Goal: Information Seeking & Learning: Learn about a topic

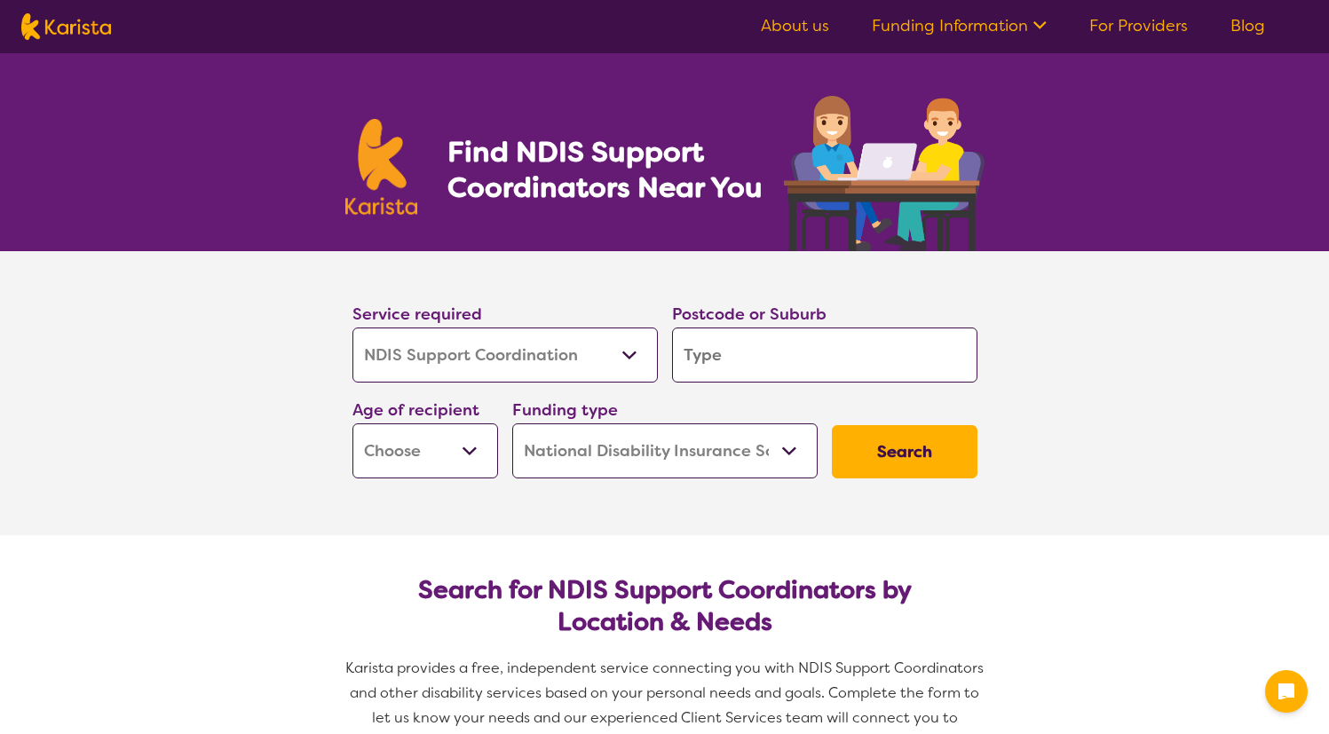
select select "NDIS Support Coordination"
select select "NDIS"
select select "NDIS Support Coordination"
select select "NDIS"
click at [778, 358] on input "search" at bounding box center [824, 355] width 305 height 55
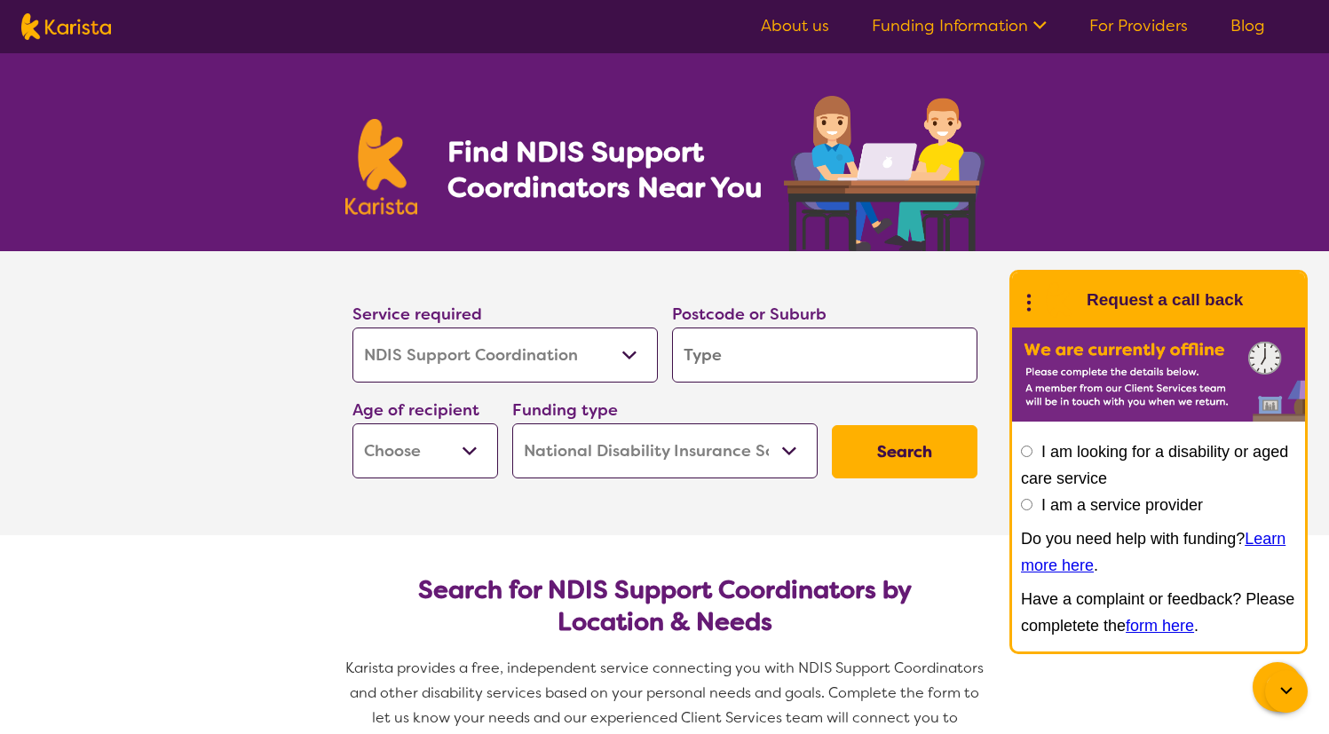
type input "B"
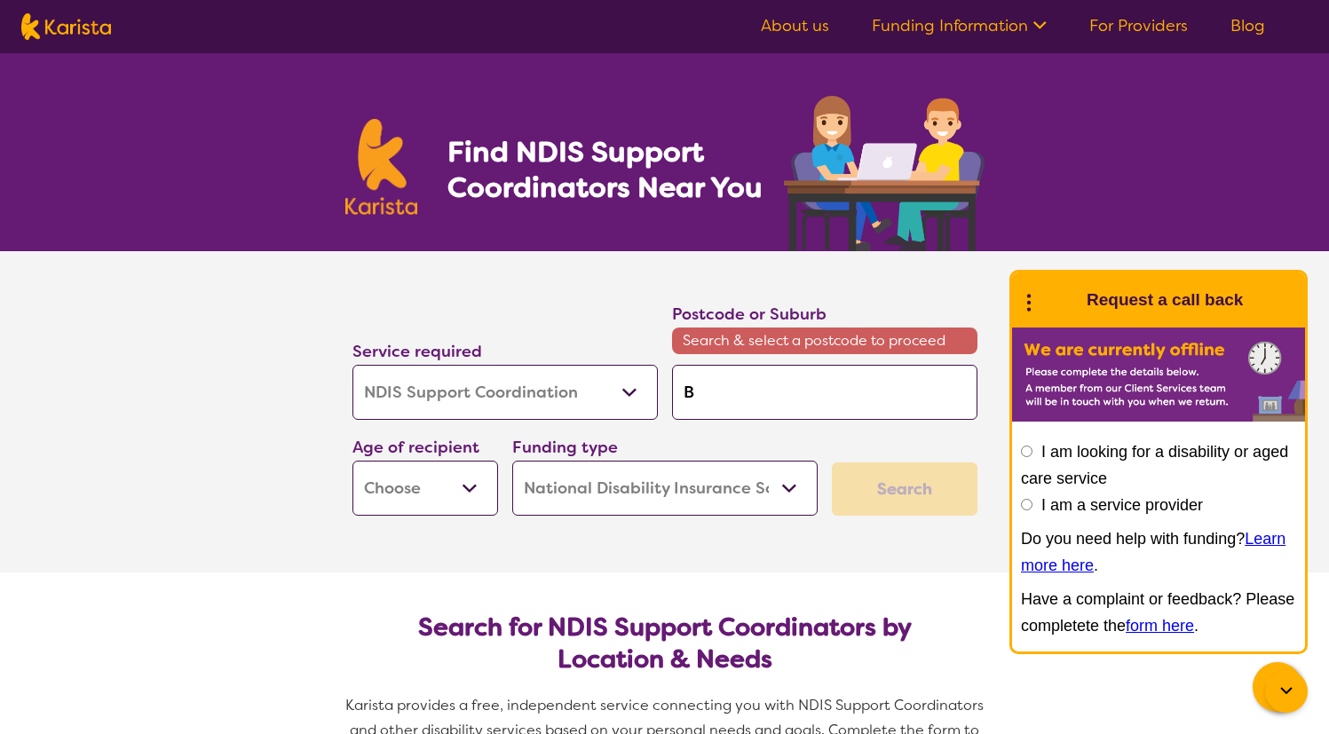
type input "Ba"
type input "[MEDICAL_DATA]"
type input "Ball"
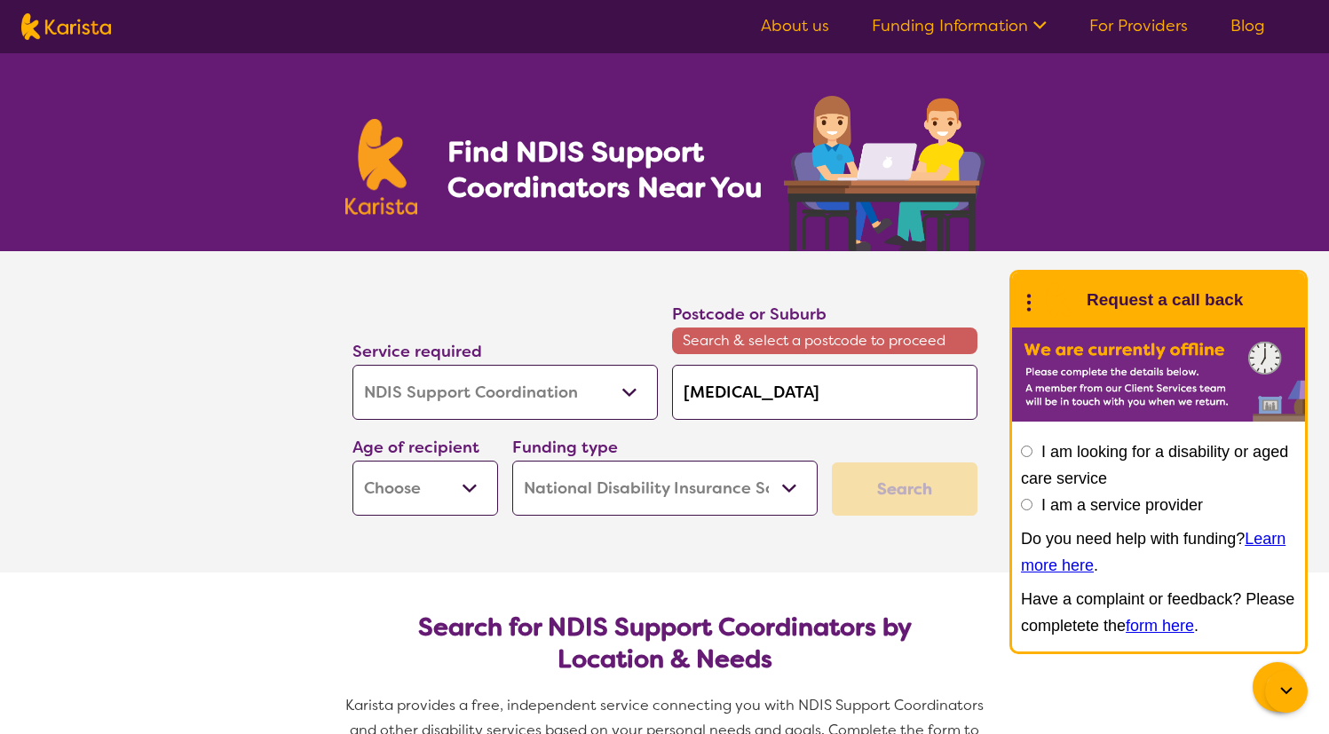
type input "Ball"
type input "[PERSON_NAME]"
type input "Ballin"
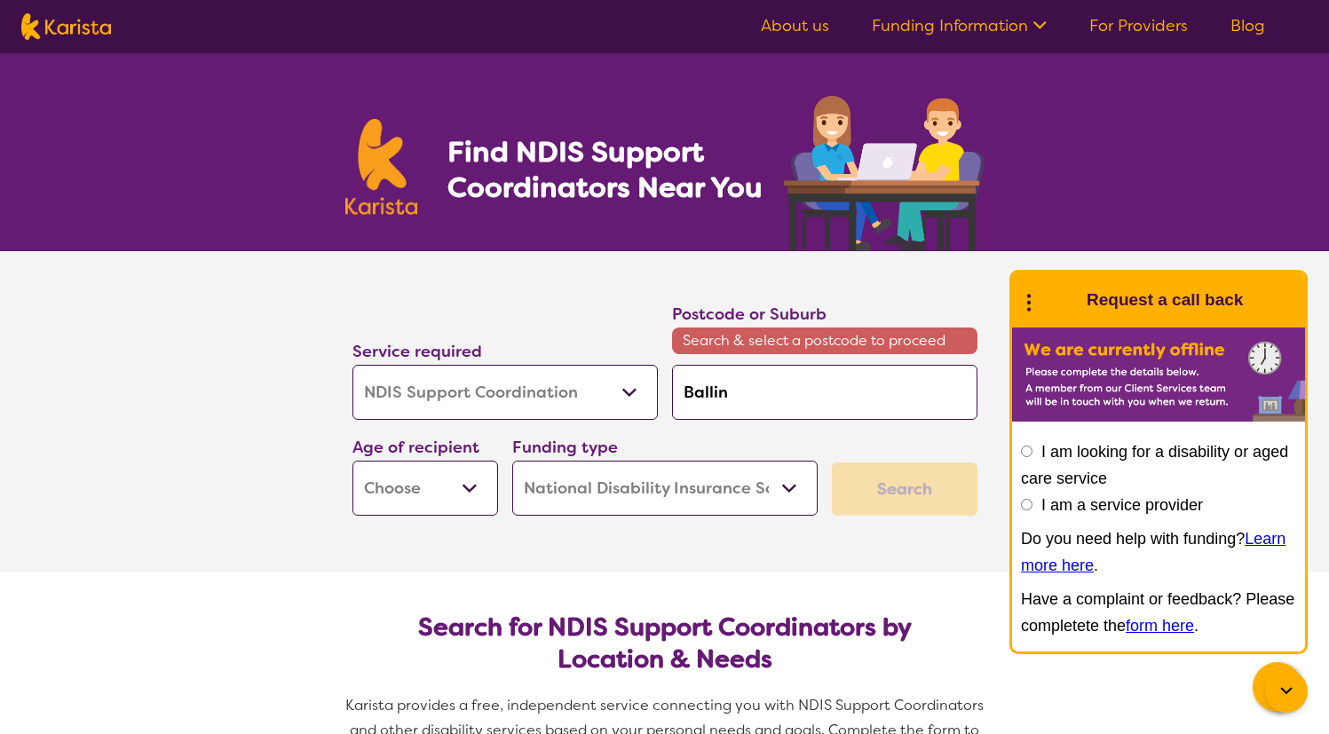
type input "Ballina"
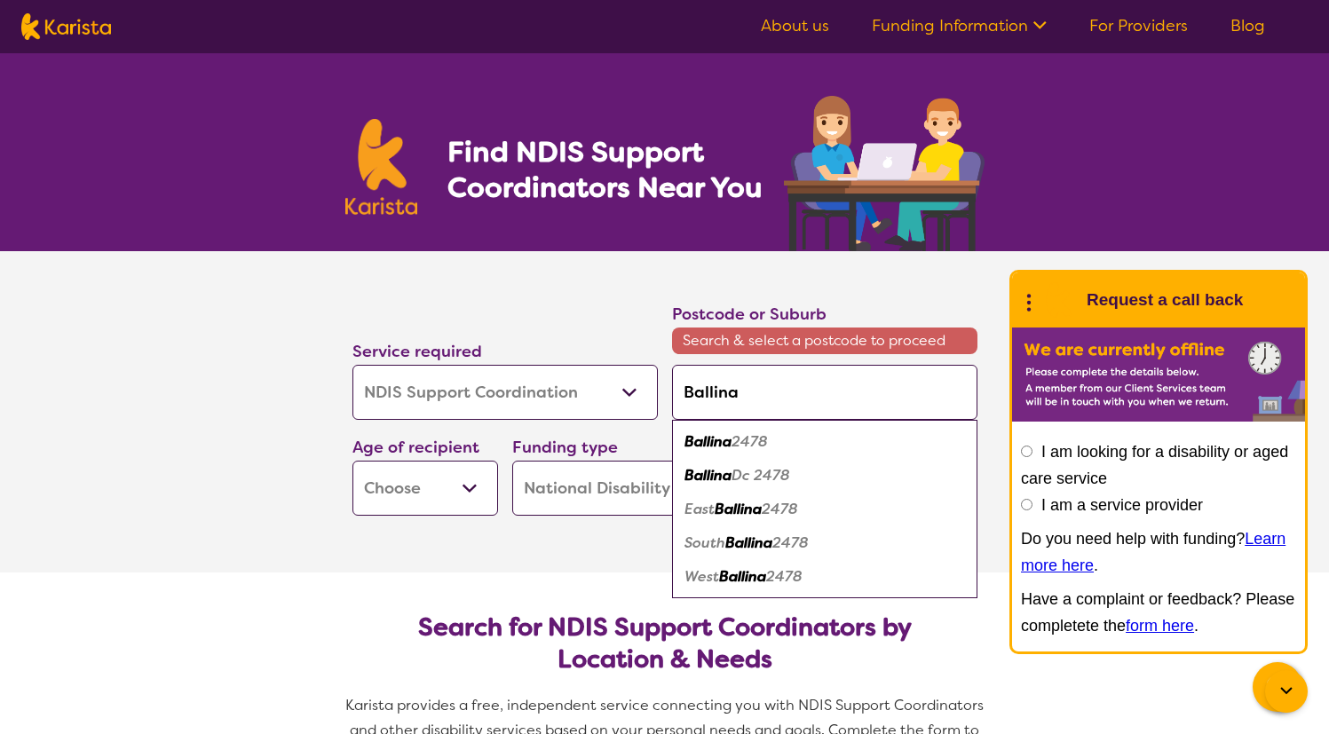
click at [776, 430] on div "Ballina 2478" at bounding box center [825, 442] width 288 height 34
type input "2478"
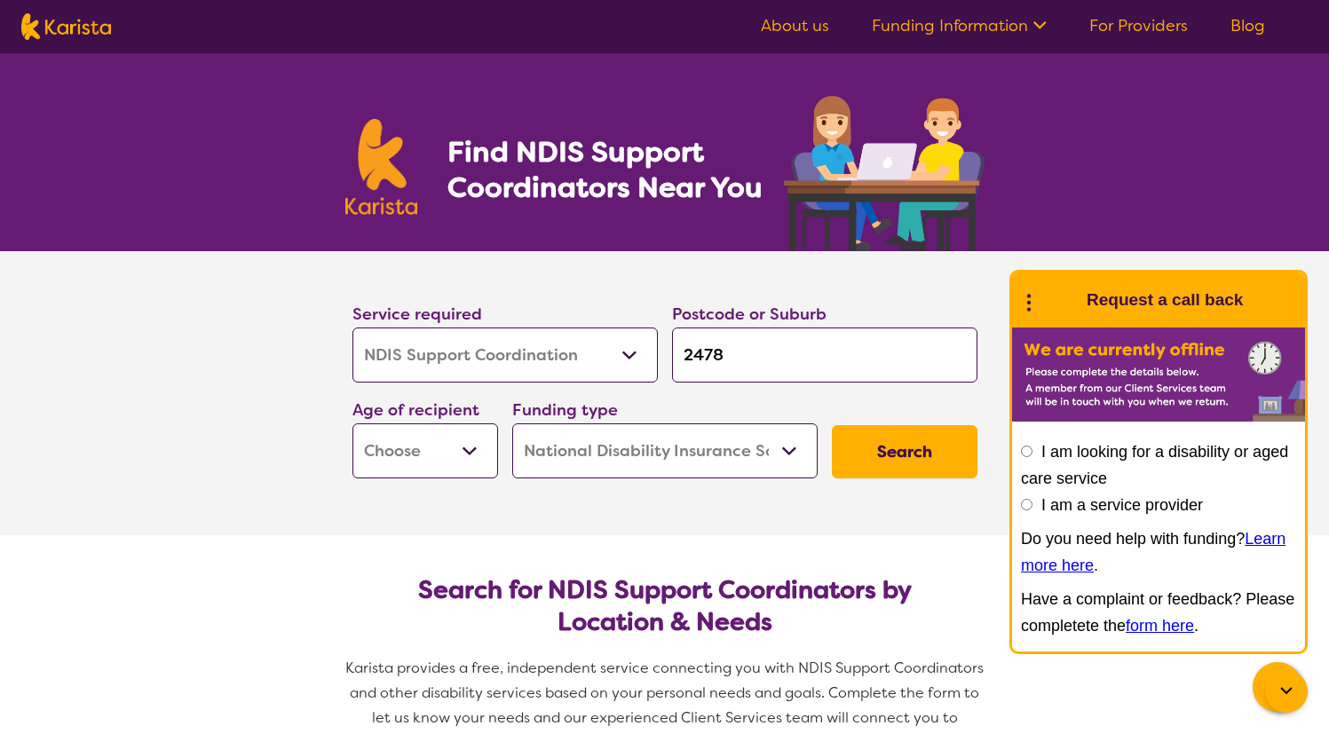
click at [883, 449] on button "Search" at bounding box center [905, 451] width 146 height 53
click at [377, 437] on select "Early Childhood - 0 to 9 Child - 10 to 11 Adolescent - 12 to 17 Adult - 18 to 6…" at bounding box center [425, 450] width 146 height 55
select select "AS"
click at [352, 423] on select "Early Childhood - 0 to 9 Child - 10 to 11 Adolescent - 12 to 17 Adult - 18 to 6…" at bounding box center [425, 450] width 146 height 55
select select "AS"
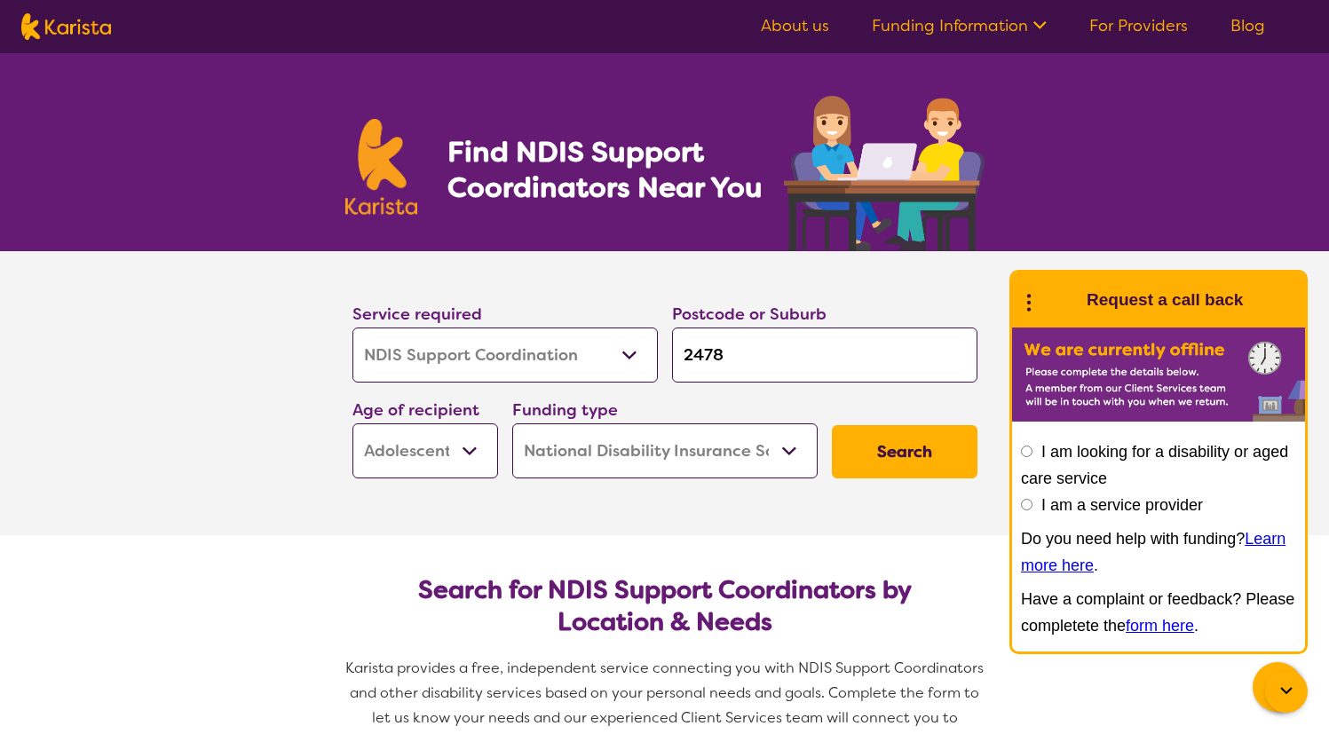
click at [729, 464] on select "Home Care Package (HCP) National Disability Insurance Scheme (NDIS) I don't know" at bounding box center [664, 450] width 305 height 55
click at [897, 464] on button "Search" at bounding box center [905, 451] width 146 height 53
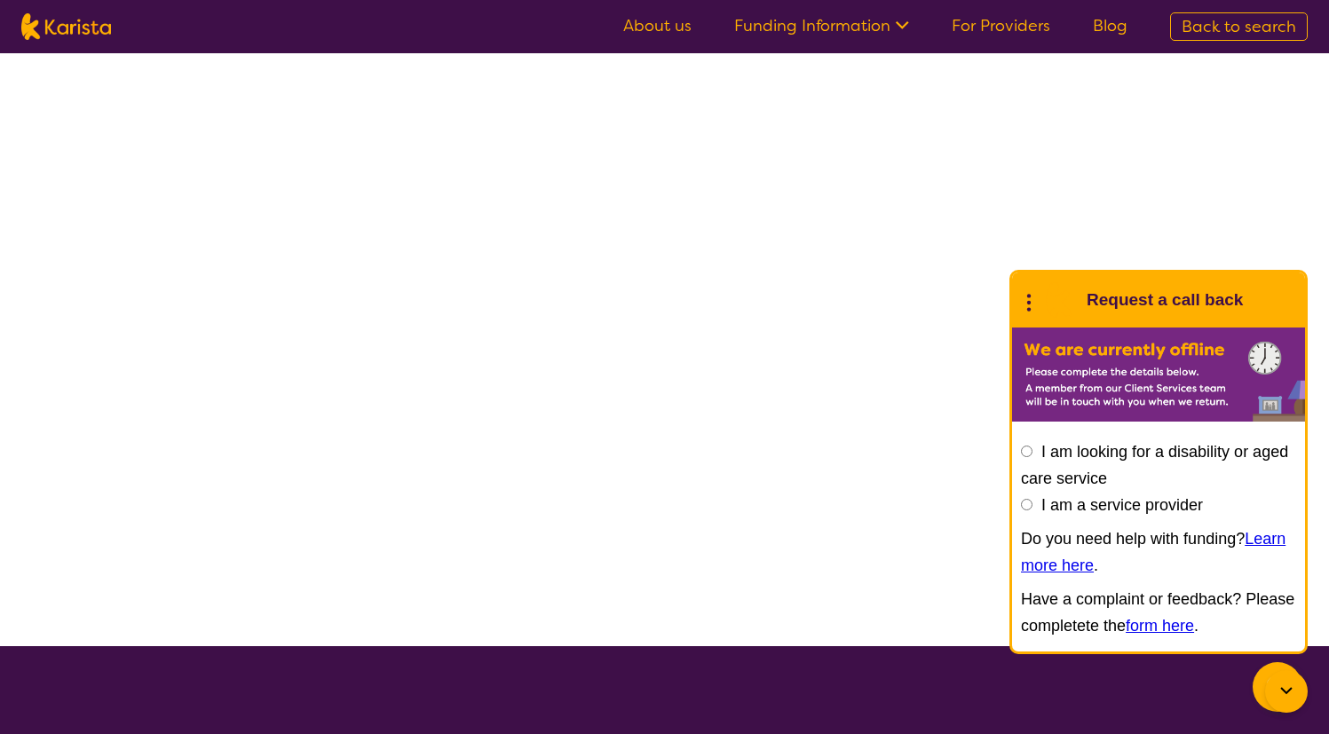
select select "NDIS"
select select "NDIS Support Coordination"
select select "AS"
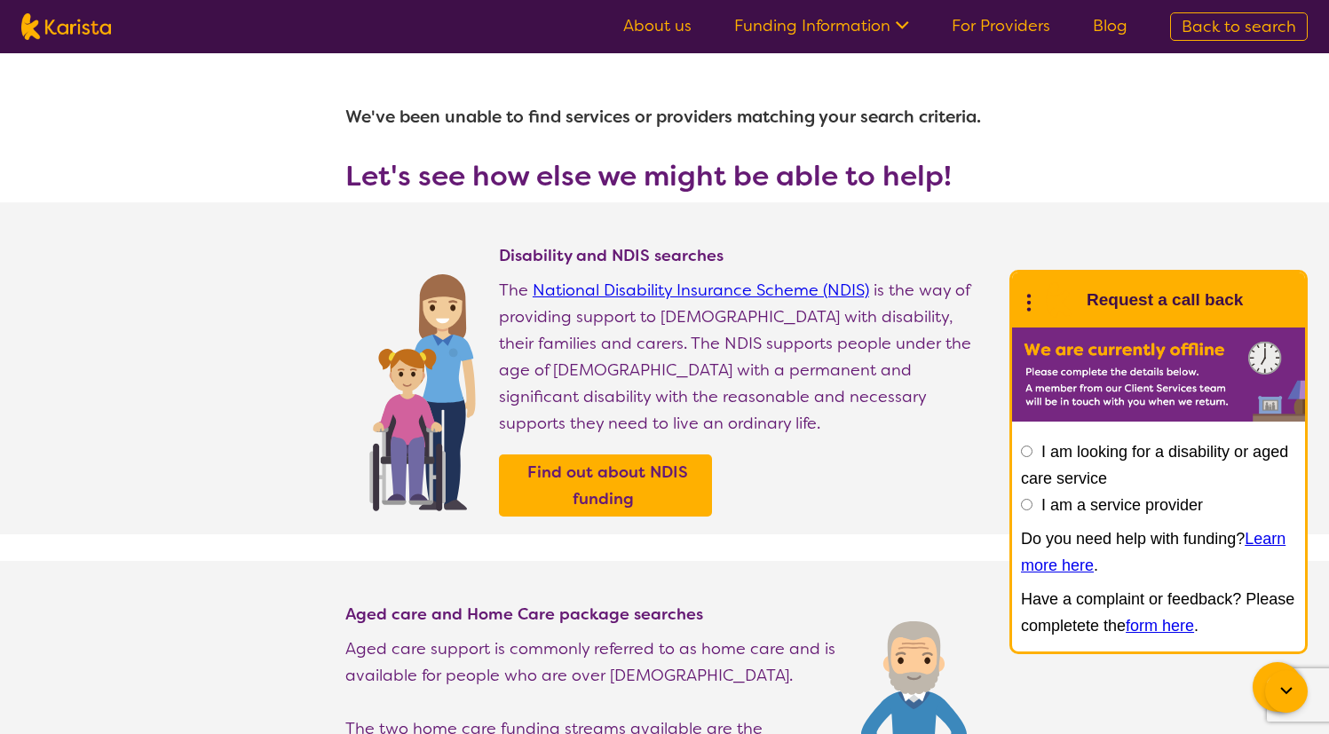
click at [1124, 463] on div "I am looking for a disability or aged care service I am a service provider Do y…" at bounding box center [1158, 539] width 275 height 201
click at [1126, 457] on label "I am looking for a disability or aged care service" at bounding box center [1154, 465] width 267 height 44
click at [1032, 457] on input "I am looking for a disability or aged care service" at bounding box center [1027, 452] width 12 height 12
